Goal: Information Seeking & Learning: Understand process/instructions

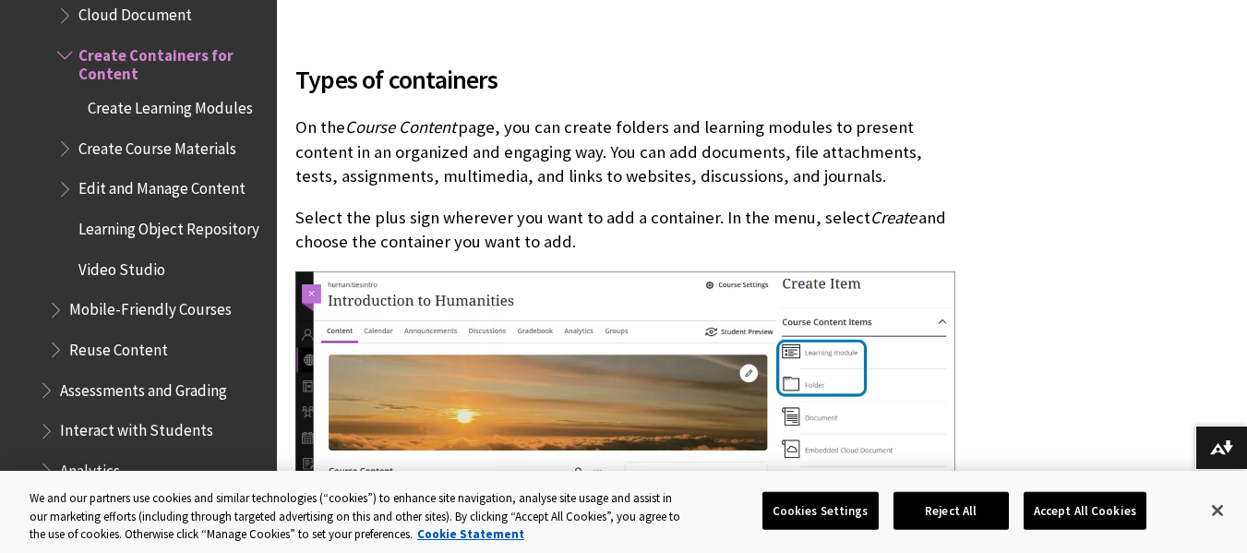
scroll to position [579, 0]
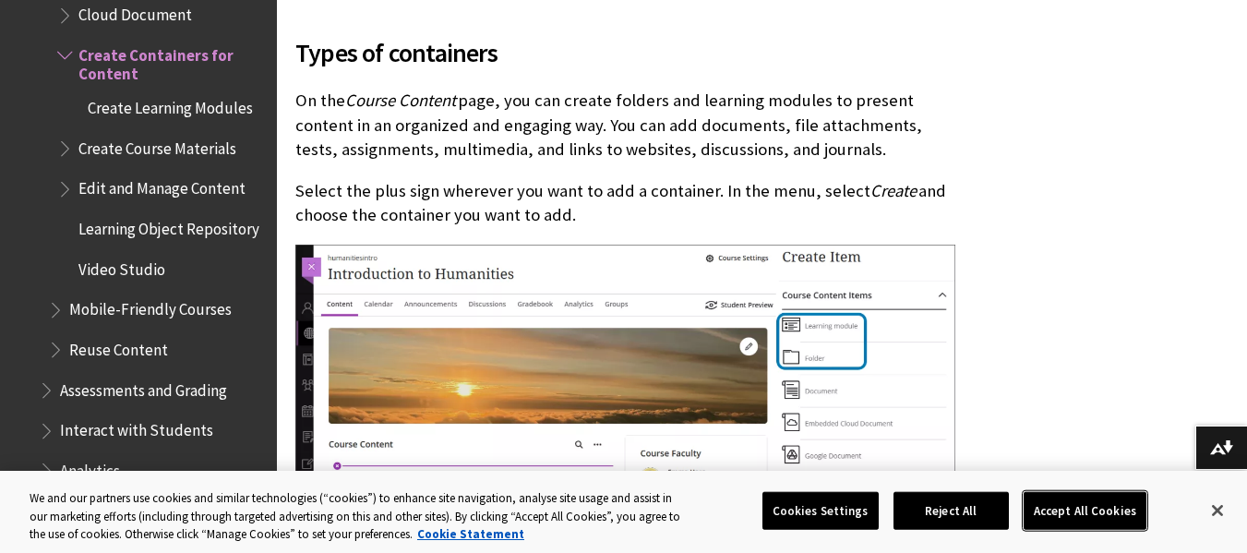
click at [1066, 499] on button "Accept All Cookies" at bounding box center [1084, 510] width 123 height 39
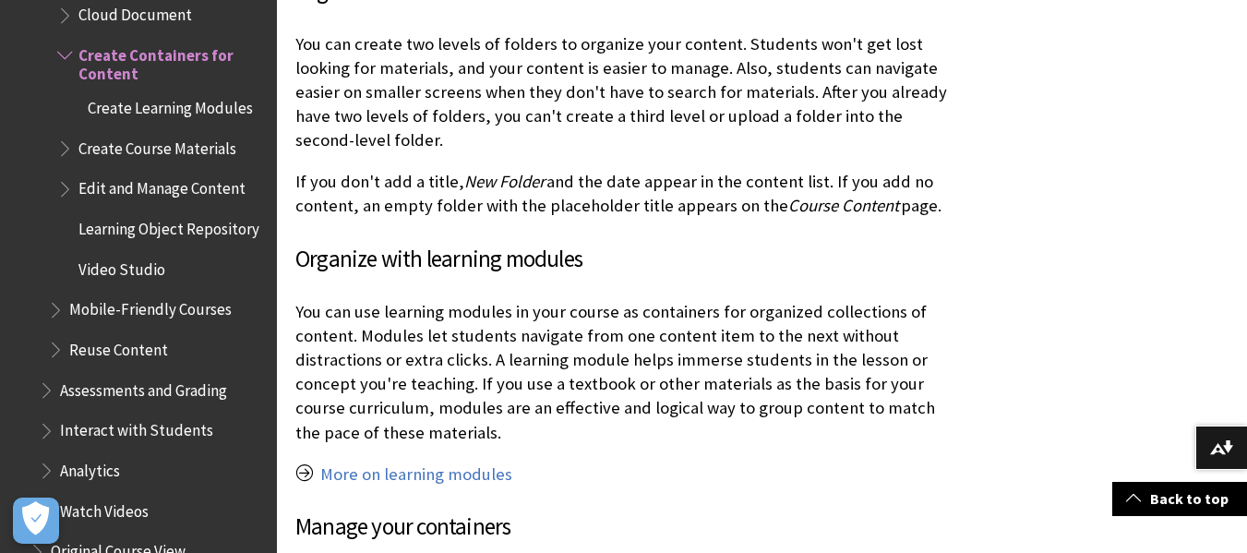
scroll to position [1501, 0]
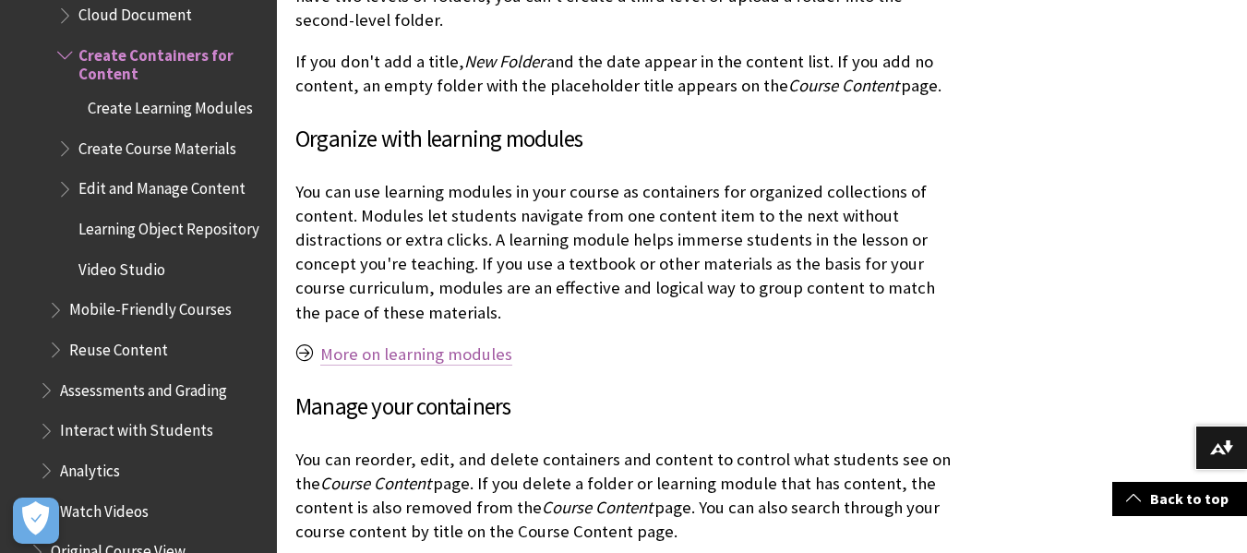
click at [405, 362] on link "More on learning modules" at bounding box center [416, 354] width 192 height 22
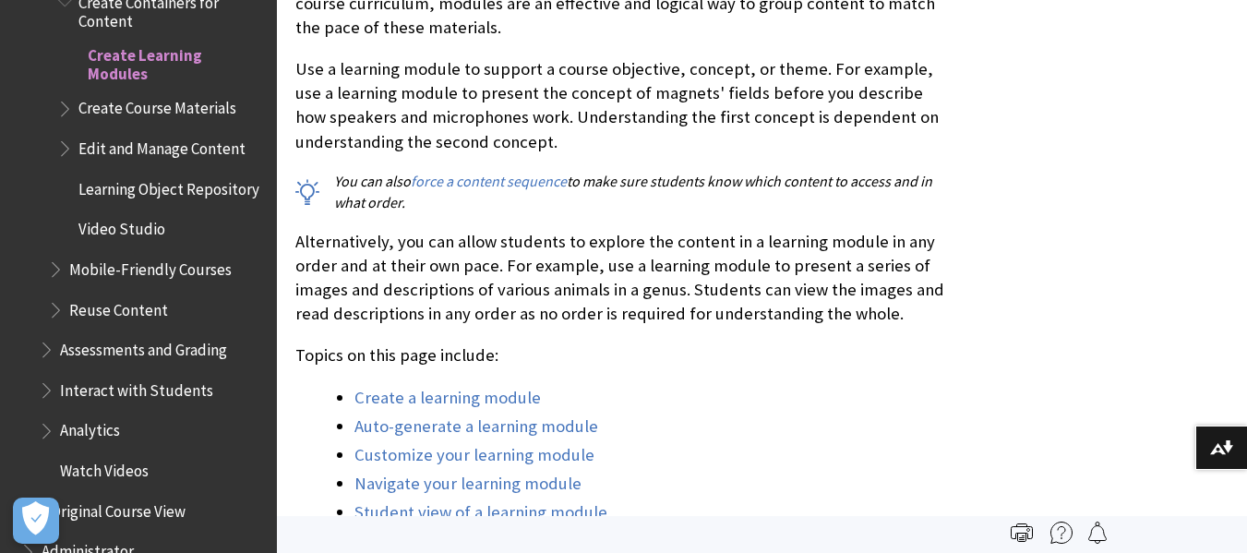
scroll to position [849, 0]
